Goal: Complete application form

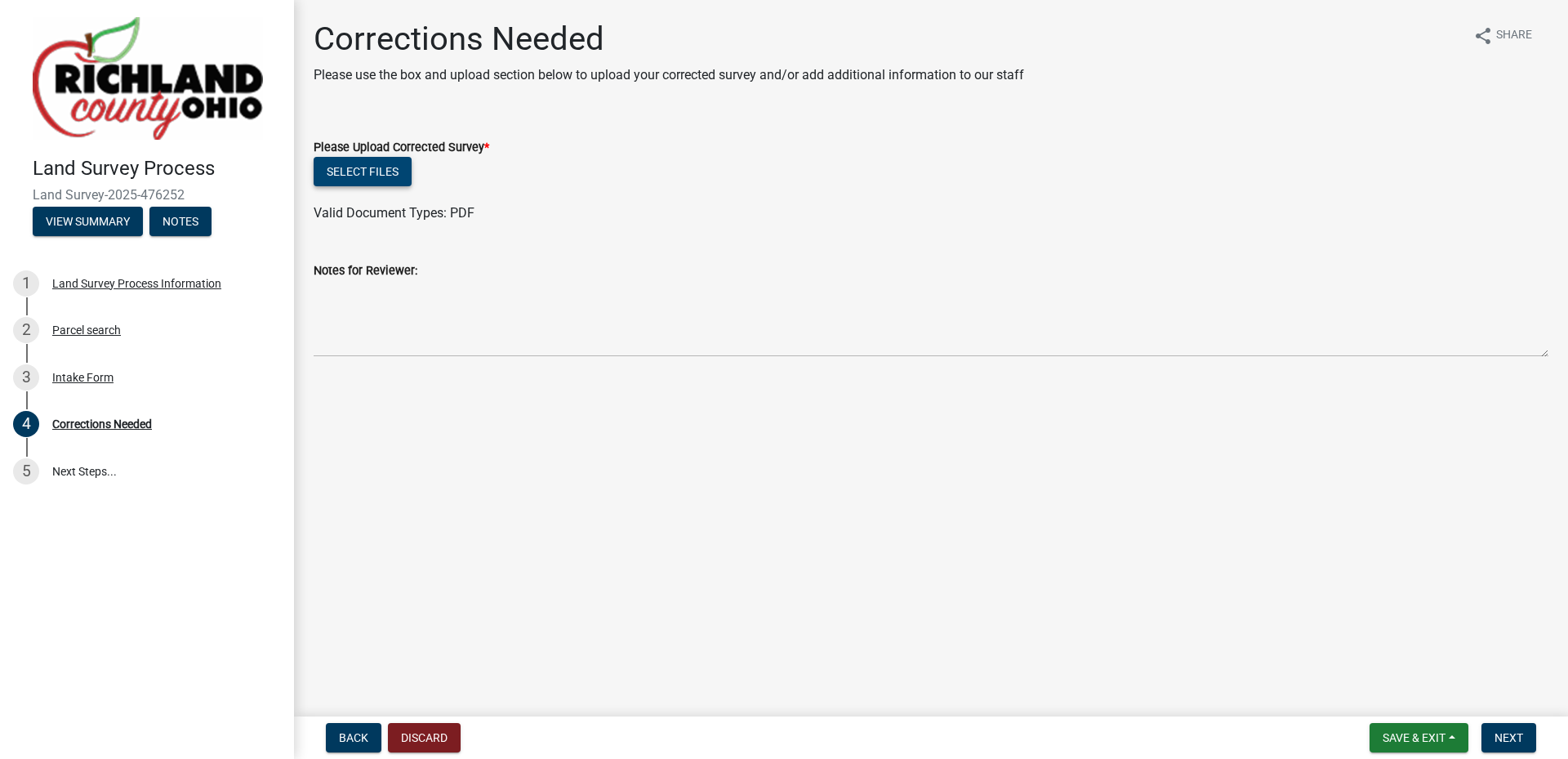
click at [384, 167] on button "Select files" at bounding box center [362, 172] width 98 height 30
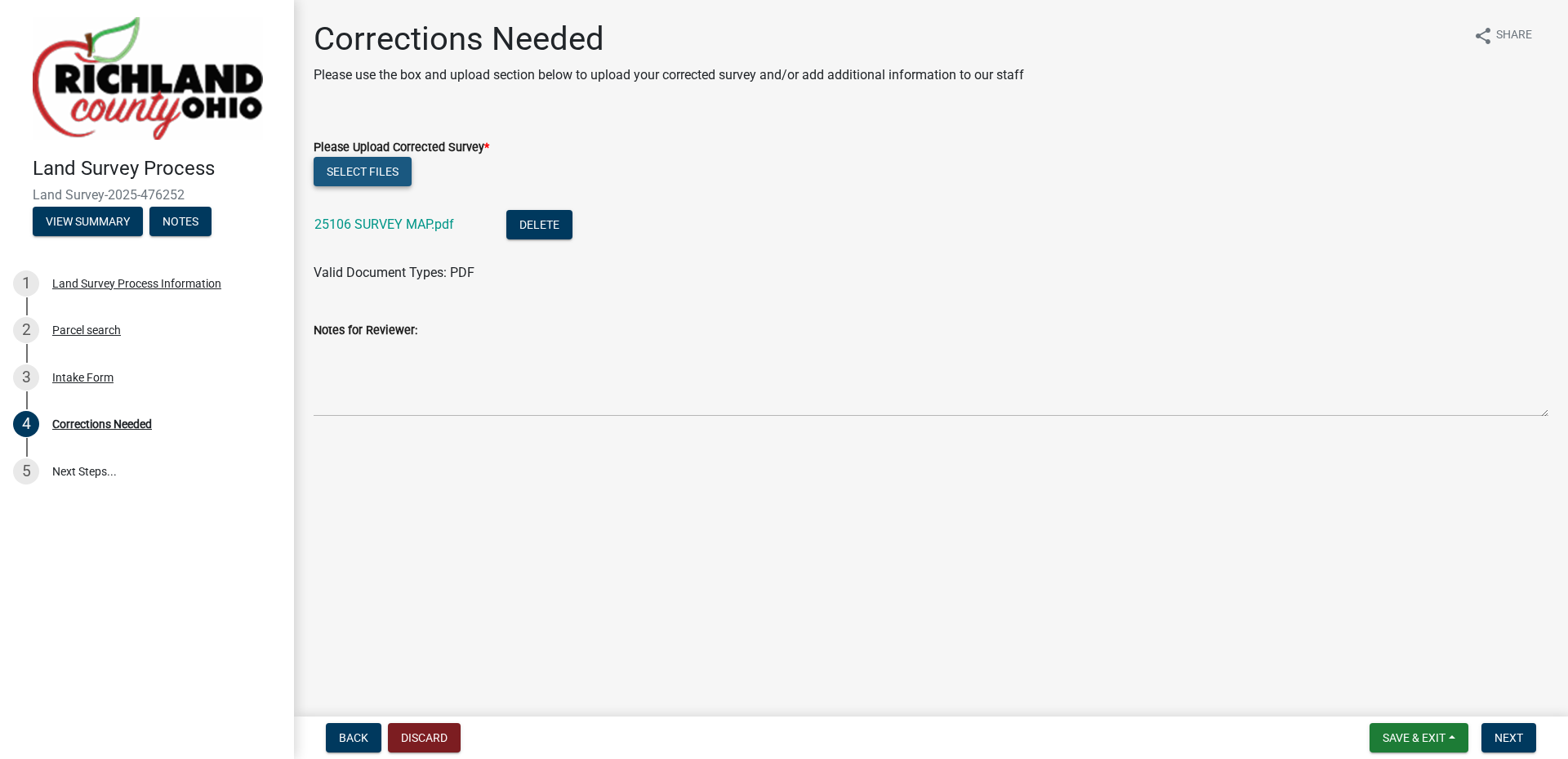
click at [388, 177] on button "Select files" at bounding box center [362, 172] width 98 height 30
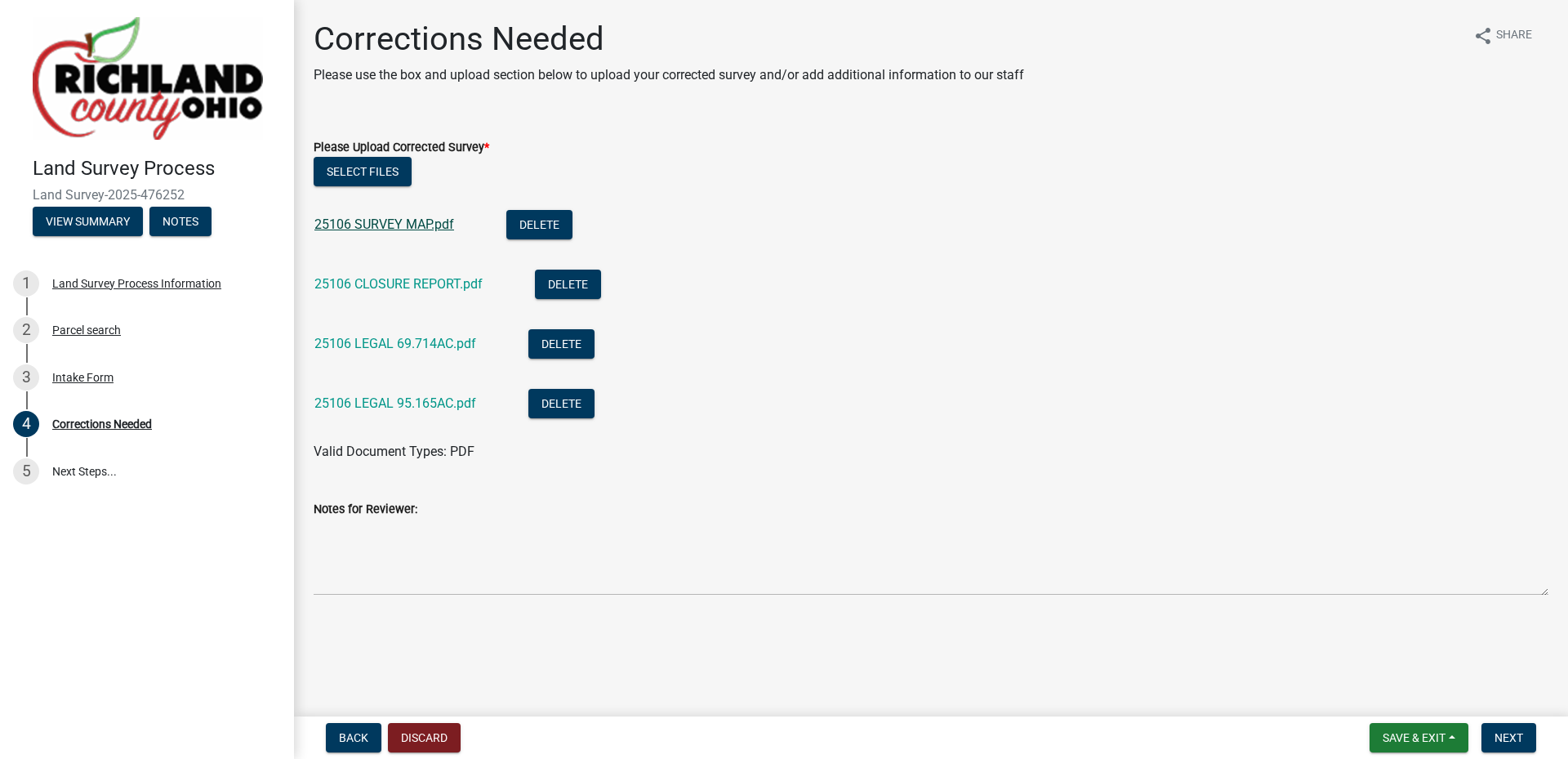
click at [396, 222] on link "25106 SURVEY MAP.pdf" at bounding box center [384, 225] width 139 height 16
click at [400, 341] on link "25106 LEGAL 69.714AC.pdf" at bounding box center [395, 344] width 162 height 16
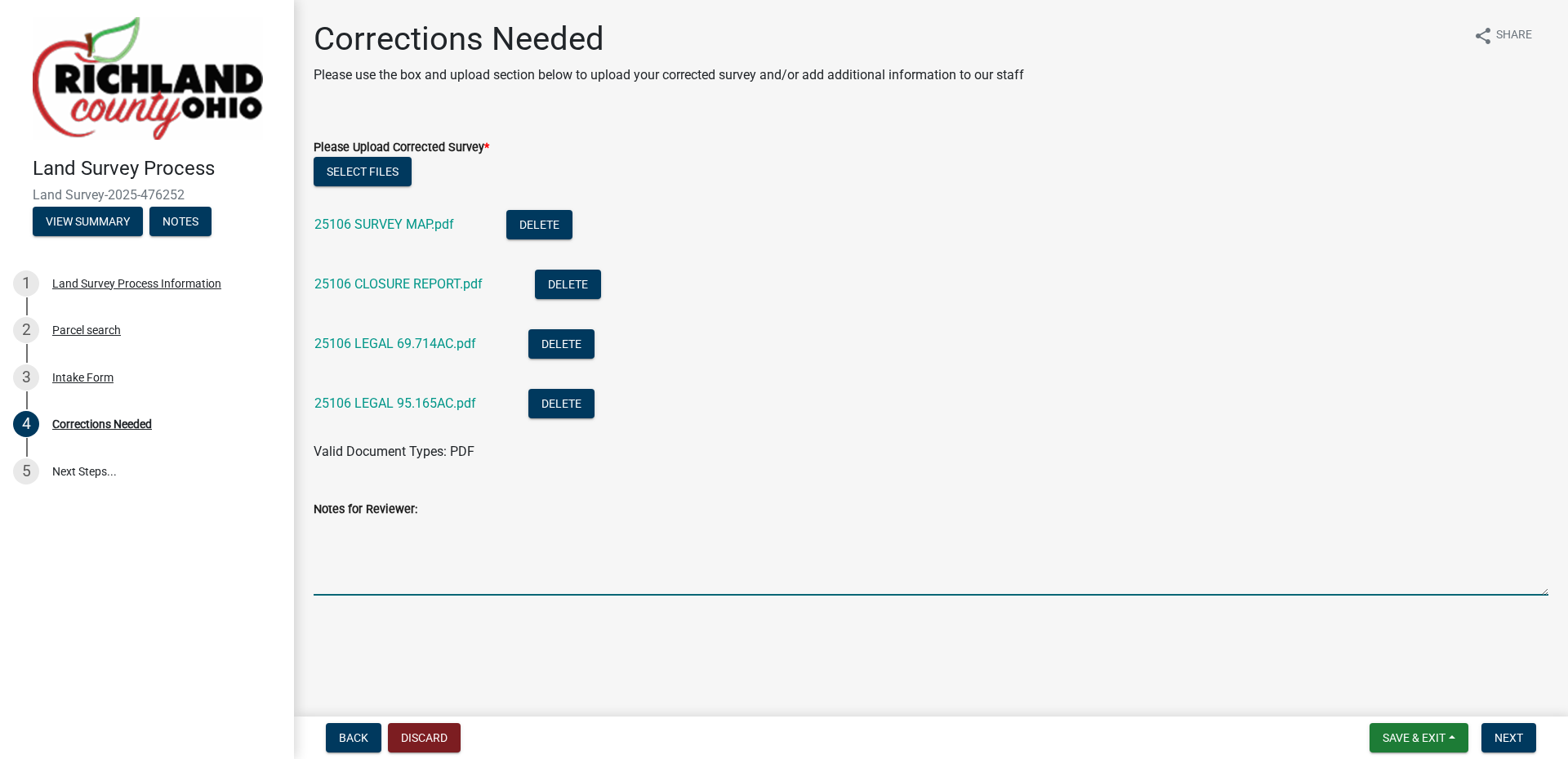
click at [404, 542] on textarea "Notes for Reviewer:" at bounding box center [931, 557] width 1235 height 77
type textarea "t"
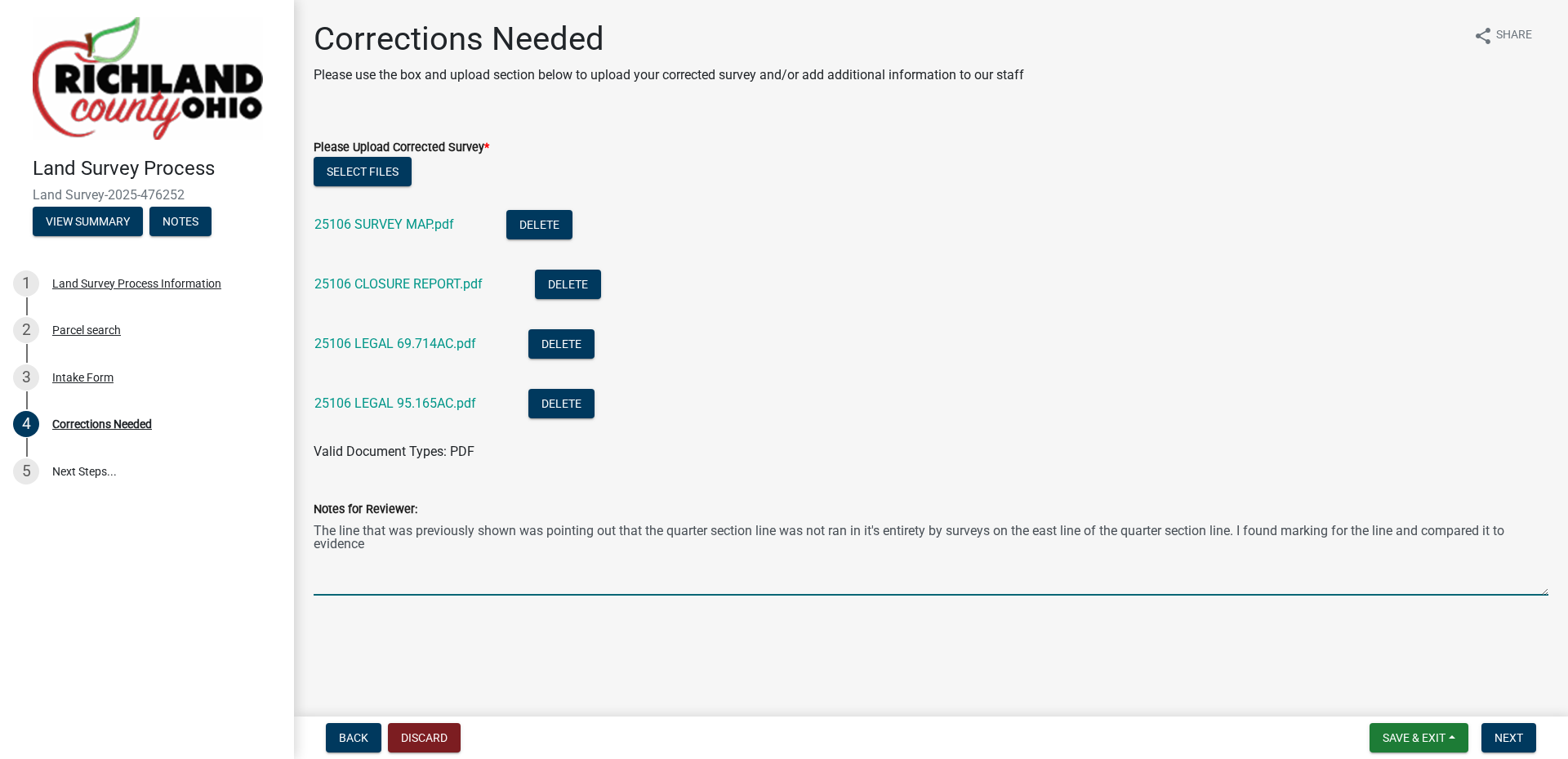
click at [1333, 533] on textarea "The line that was previously shown was pointing out that the quarter section li…" at bounding box center [931, 557] width 1235 height 77
drag, startPoint x: 364, startPoint y: 546, endPoint x: 383, endPoint y: 557, distance: 22.0
click at [364, 546] on textarea "The line that was previously shown was pointing out that the quarter section li…" at bounding box center [931, 557] width 1235 height 77
drag, startPoint x: 476, startPoint y: 544, endPoint x: 433, endPoint y: 546, distance: 43.0
click at [433, 546] on textarea "The line that was previously shown was pointing out that the quarter section li…" at bounding box center [931, 557] width 1235 height 77
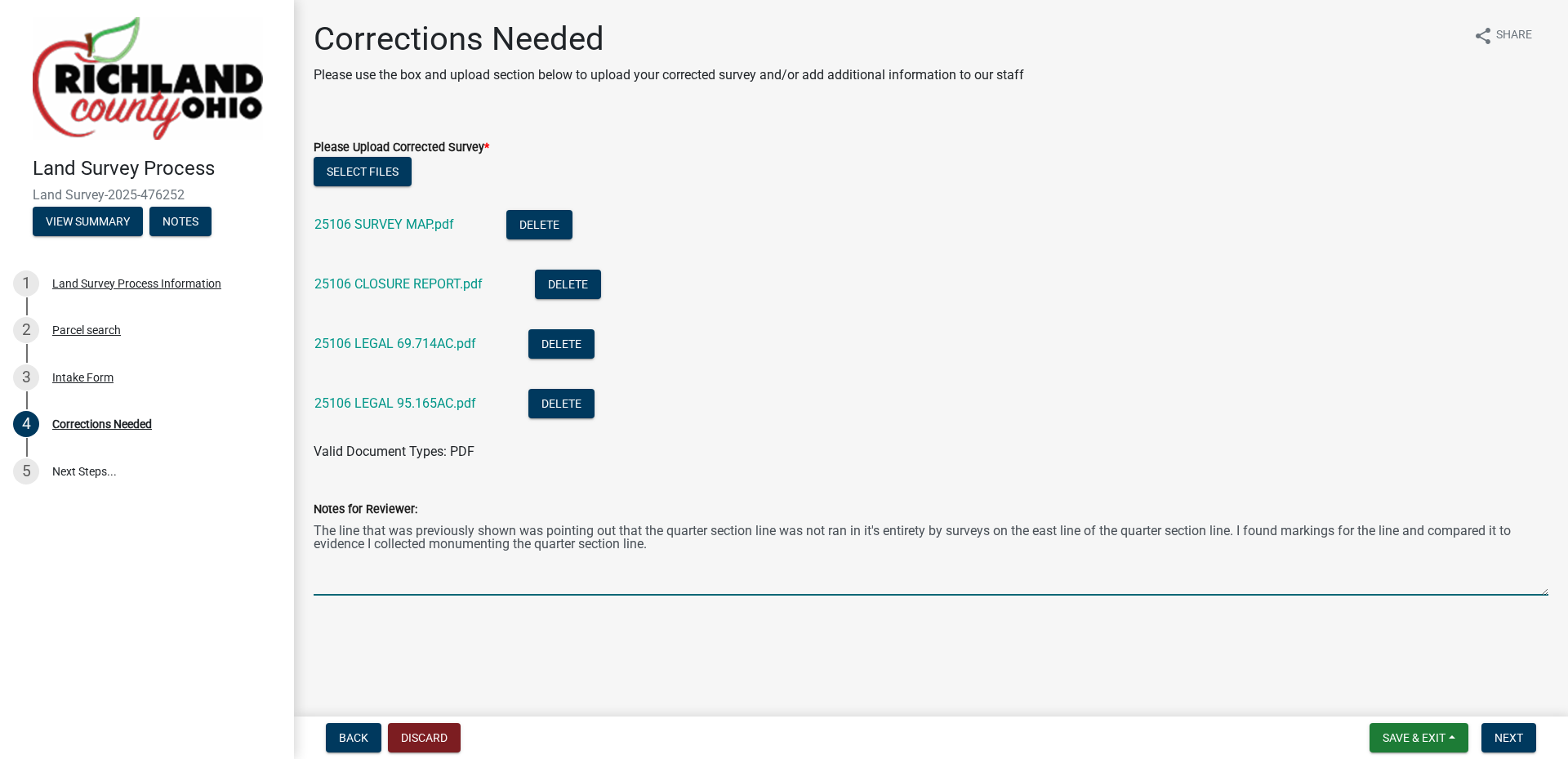
click at [666, 544] on textarea "The line that was previously shown was pointing out that the quarter section li…" at bounding box center [931, 557] width 1235 height 77
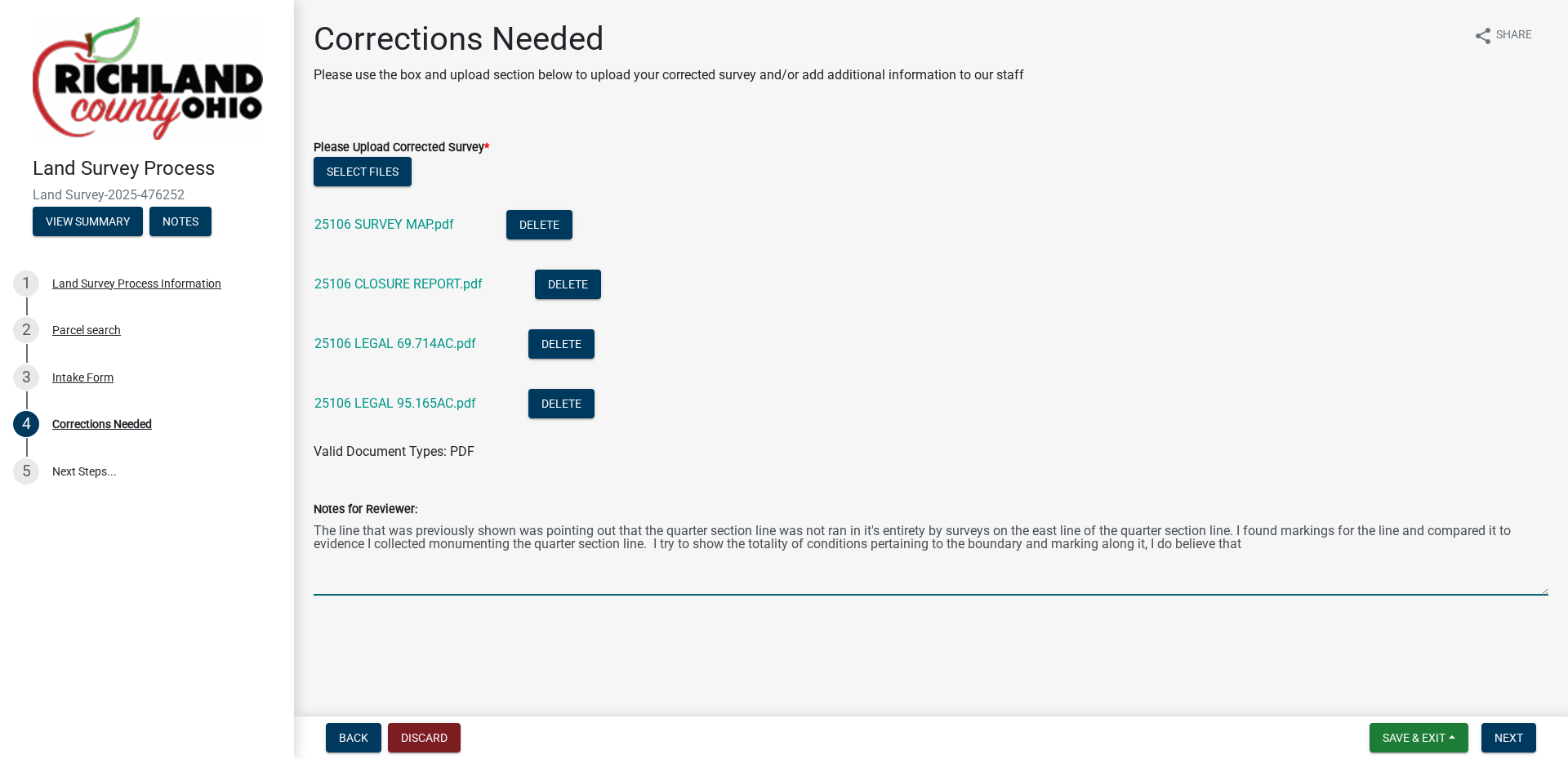
click at [1105, 540] on textarea "The line that was previously shown was pointing out that the quarter section li…" at bounding box center [931, 557] width 1235 height 77
click at [1256, 546] on textarea "The line that was previously shown was pointing out that the quarter section li…" at bounding box center [931, 557] width 1235 height 77
click at [950, 530] on textarea "The line that was previously shown was pointing out that the quarter section li…" at bounding box center [931, 557] width 1235 height 77
drag, startPoint x: 1161, startPoint y: 542, endPoint x: 1252, endPoint y: 529, distance: 91.9
click at [1252, 529] on textarea "The line that was previously shown was pointing out that the quarter section li…" at bounding box center [931, 557] width 1235 height 77
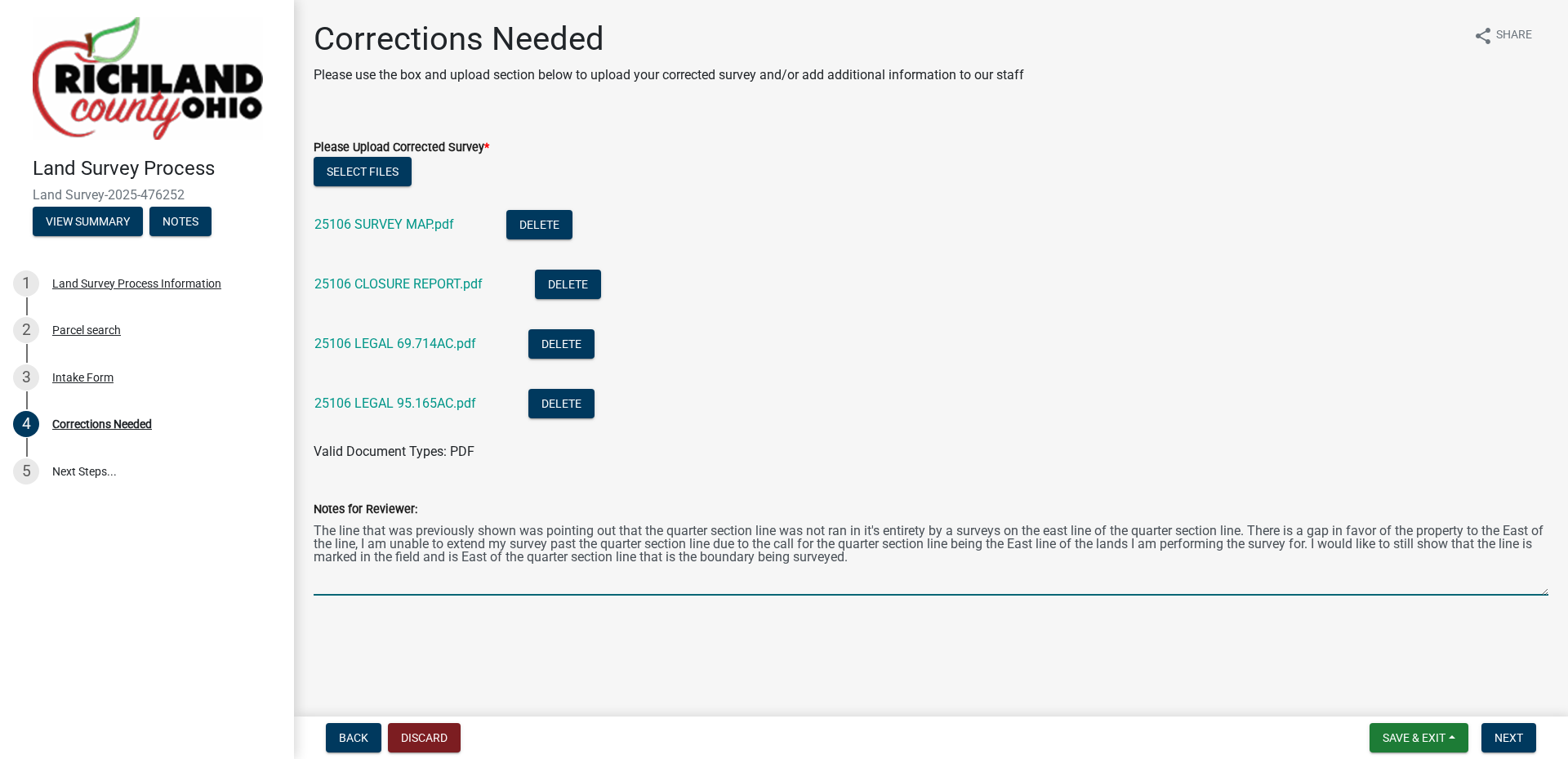
drag, startPoint x: 1542, startPoint y: 546, endPoint x: 1504, endPoint y: 547, distance: 38.0
click at [1504, 547] on textarea "The line that was previously shown was pointing out that the quarter section li…" at bounding box center [931, 557] width 1235 height 77
drag, startPoint x: 377, startPoint y: 557, endPoint x: 378, endPoint y: 566, distance: 9.1
click at [377, 557] on textarea "The line that was previously shown was pointing out that the quarter section li…" at bounding box center [931, 557] width 1235 height 77
click at [485, 557] on textarea "The line that was previously shown was pointing out that the quarter section li…" at bounding box center [931, 557] width 1235 height 77
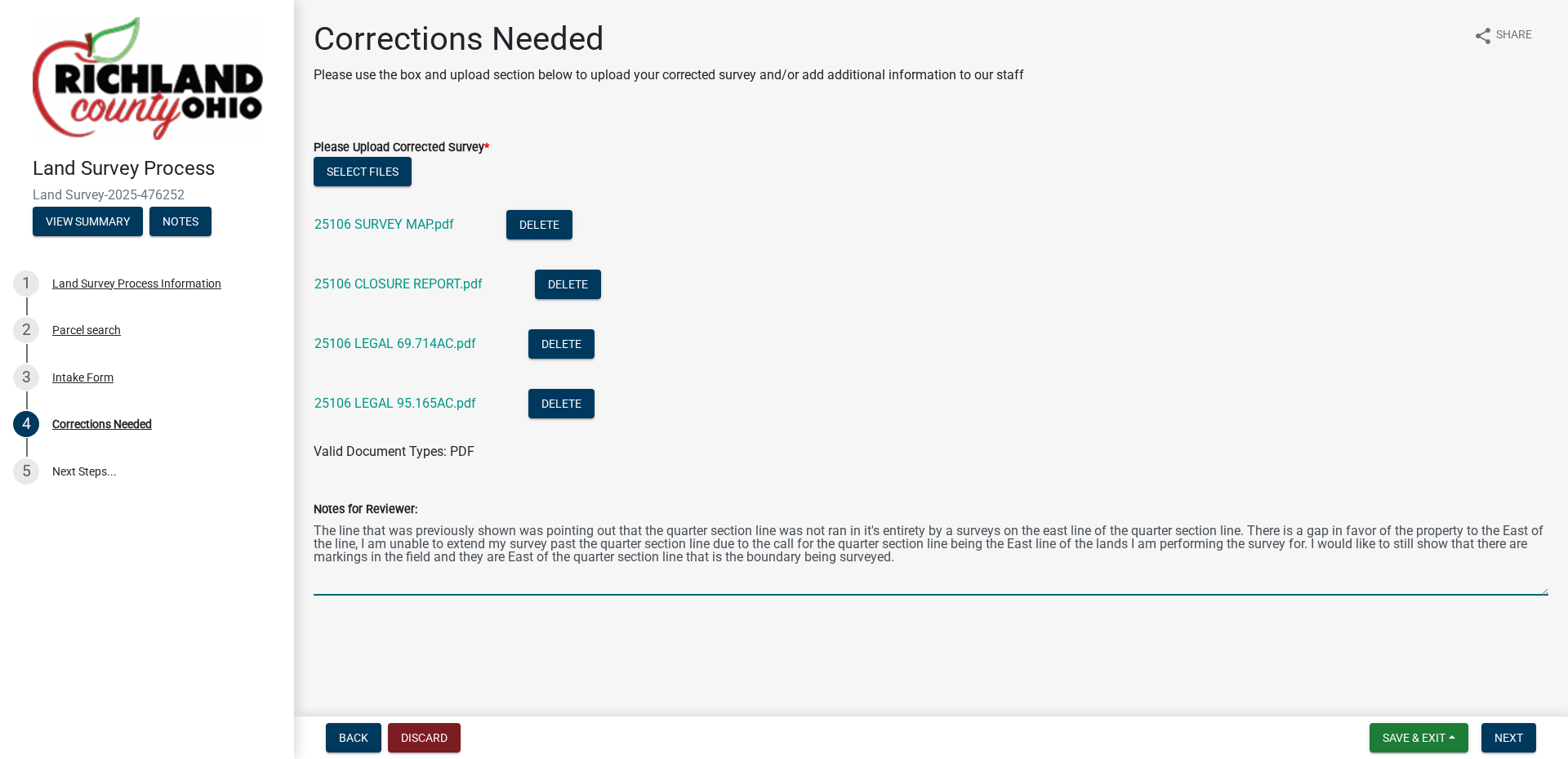
click at [707, 561] on textarea "The line that was previously shown was pointing out that the quarter section li…" at bounding box center [931, 557] width 1235 height 77
click at [478, 556] on textarea "The line that was previously shown was pointing out that the quarter section li…" at bounding box center [931, 557] width 1235 height 77
drag, startPoint x: 761, startPoint y: 556, endPoint x: 740, endPoint y: 561, distance: 21.6
click at [740, 561] on textarea "The line that was previously shown was pointing out that the quarter section li…" at bounding box center [931, 557] width 1235 height 77
drag, startPoint x: 453, startPoint y: 558, endPoint x: 463, endPoint y: 583, distance: 26.9
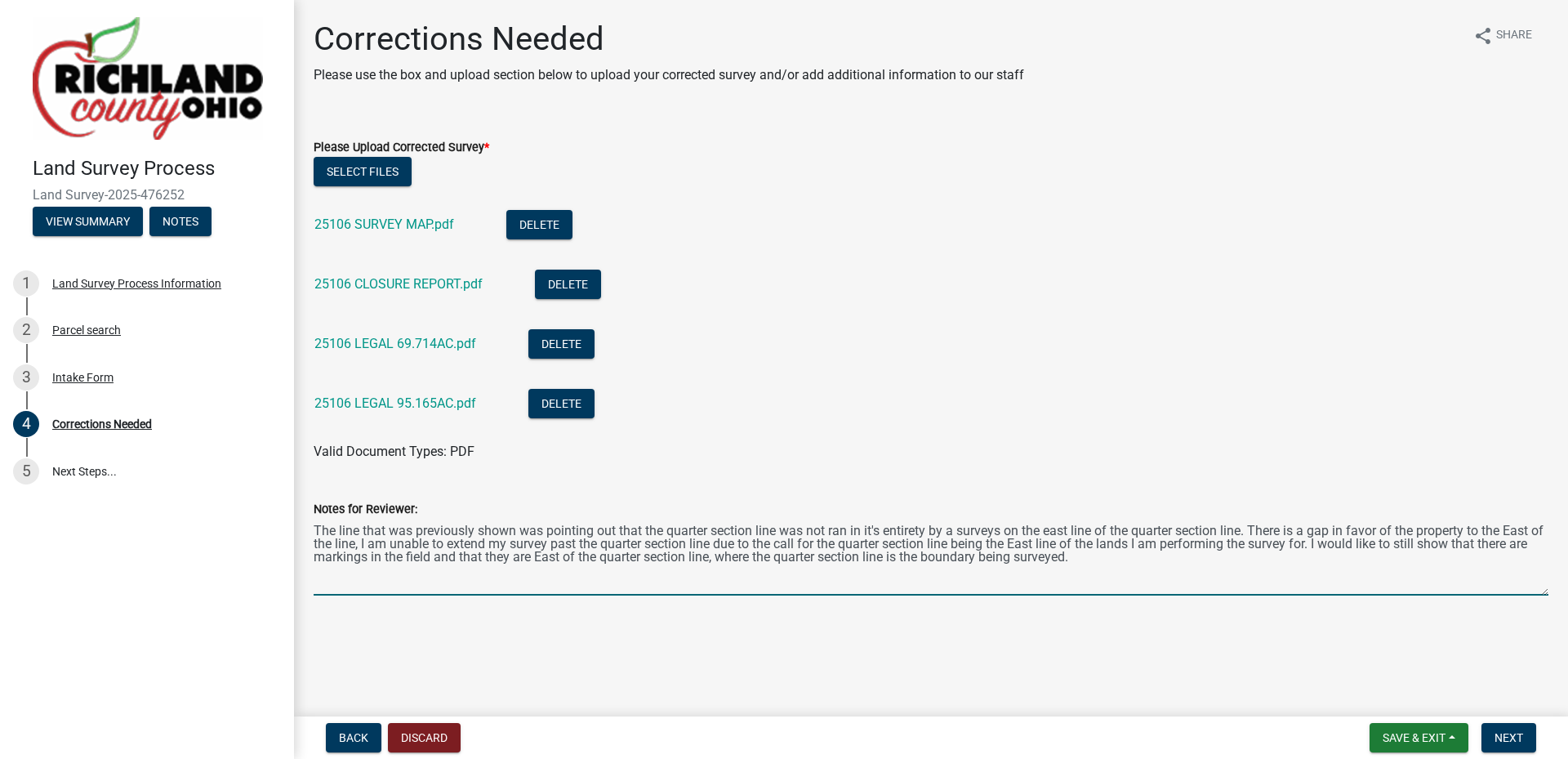
click at [453, 558] on textarea "The line that was previously shown was pointing out that the quarter section li…" at bounding box center [931, 557] width 1235 height 77
type textarea "The line that was previously shown was pointing out that the quarter section li…"
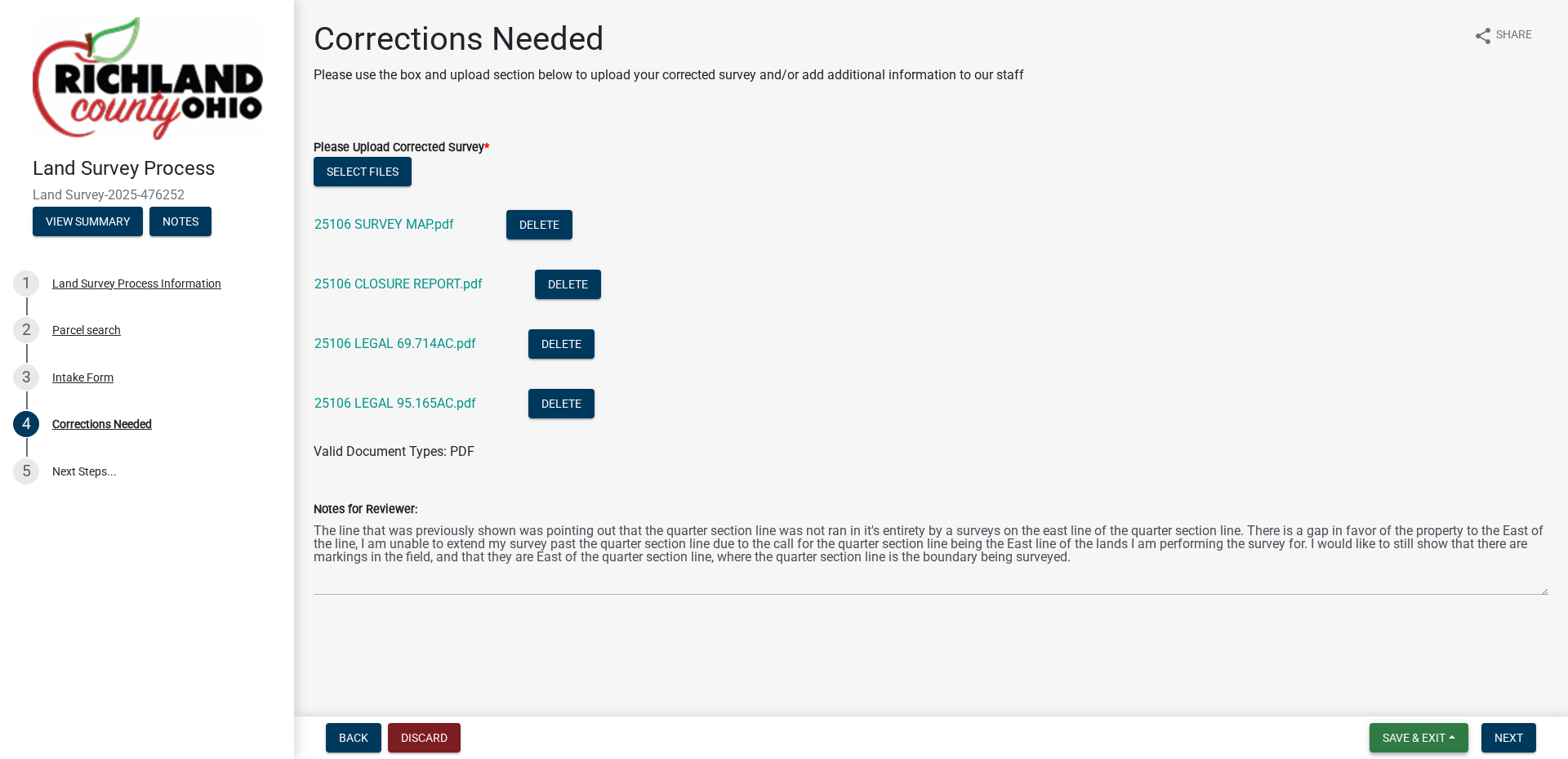
click at [1417, 734] on span "Save & Exit" at bounding box center [1414, 737] width 63 height 13
click at [1381, 657] on button "Save" at bounding box center [1403, 656] width 130 height 39
click at [1503, 739] on span "Next" at bounding box center [1509, 737] width 29 height 13
